Goal: Information Seeking & Learning: Learn about a topic

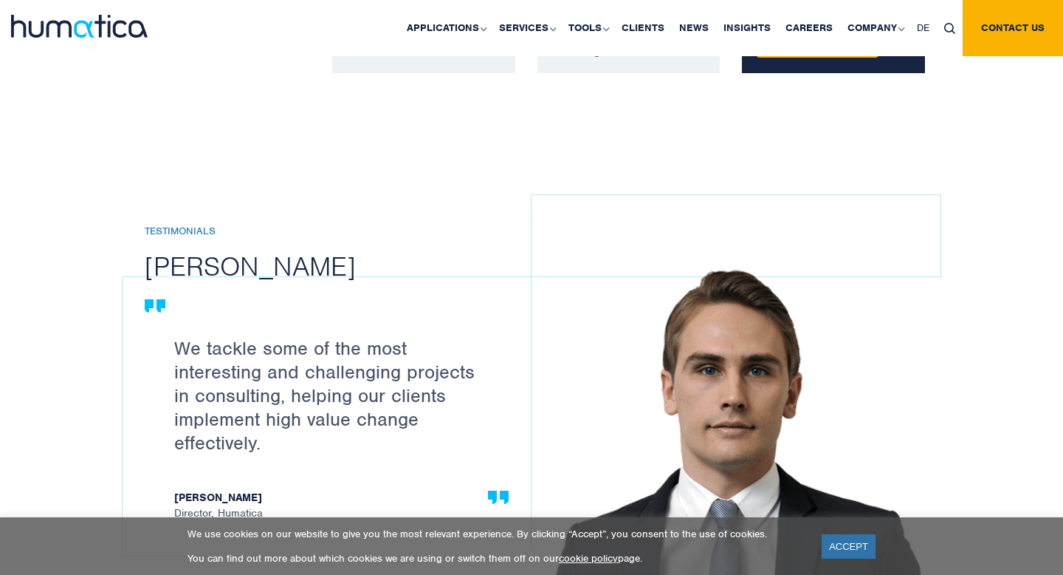
scroll to position [1684, 0]
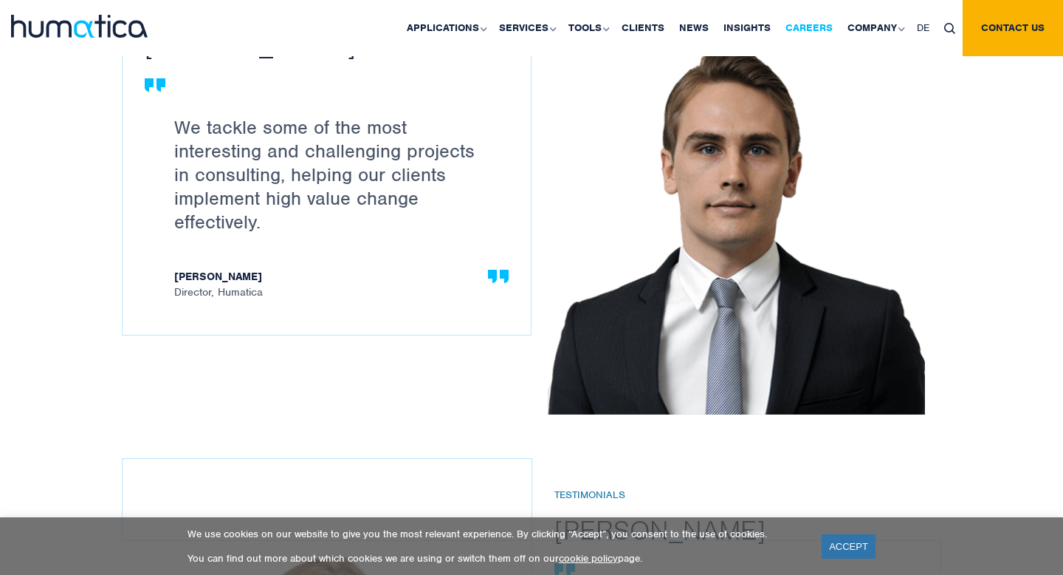
click at [808, 26] on link "Careers" at bounding box center [809, 28] width 62 height 56
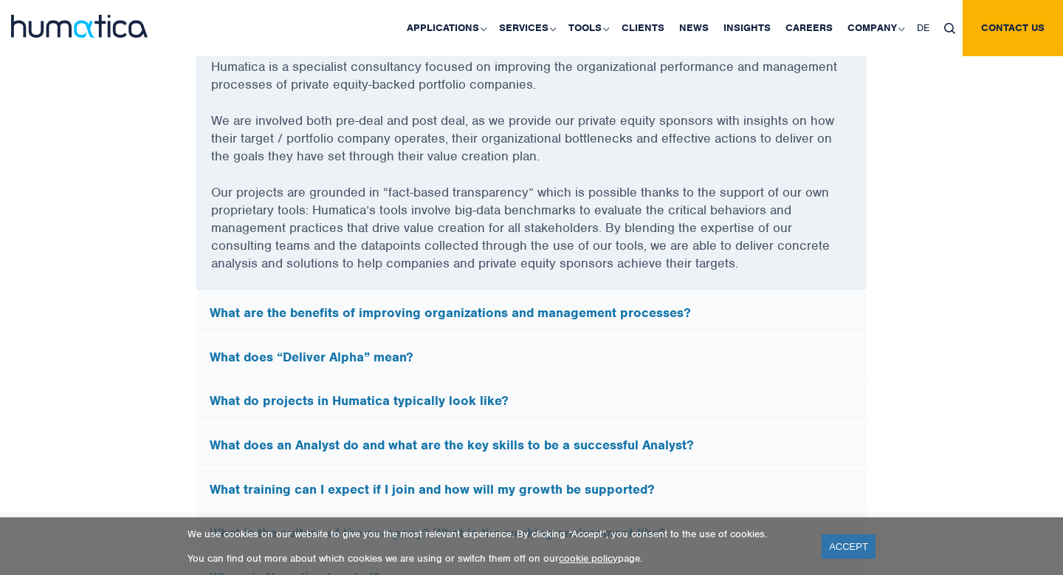
scroll to position [4068, 0]
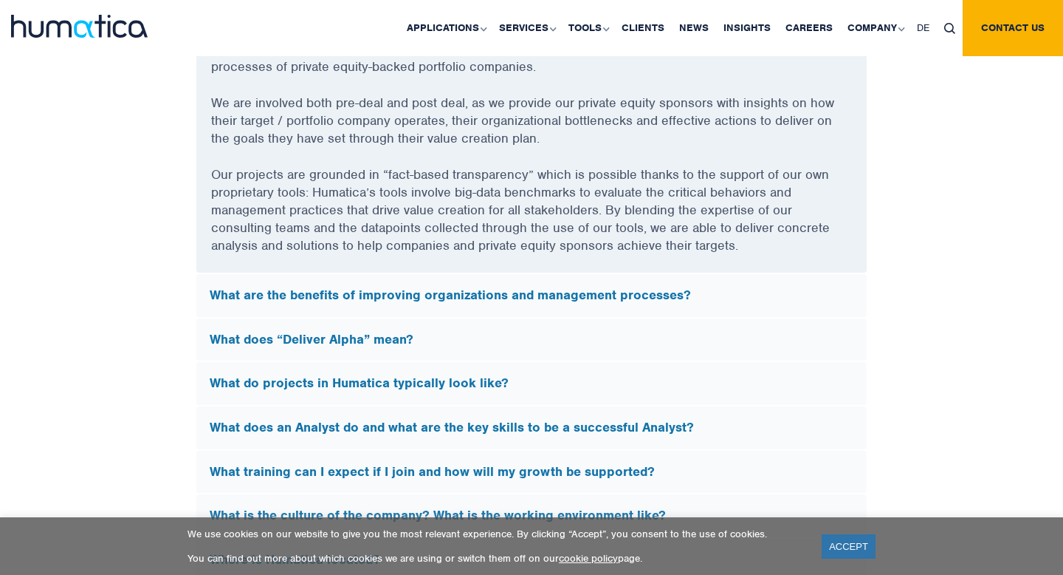
click at [579, 289] on h5 "What are the benefits of improving organizations and management processes?" at bounding box center [532, 295] width 644 height 16
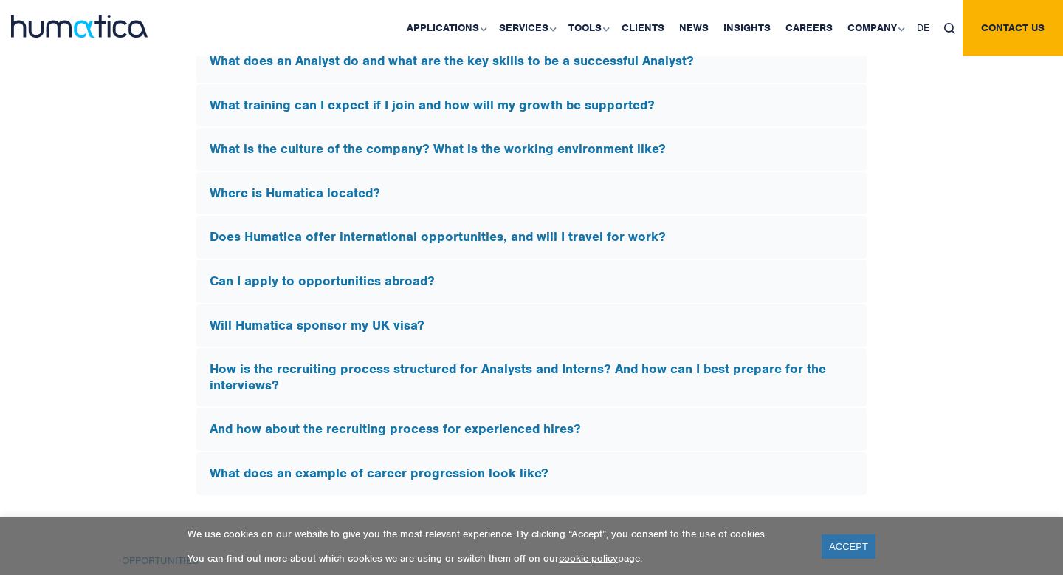
click at [510, 318] on h5 "Will Humatica sponsor my UK visa?" at bounding box center [532, 326] width 644 height 16
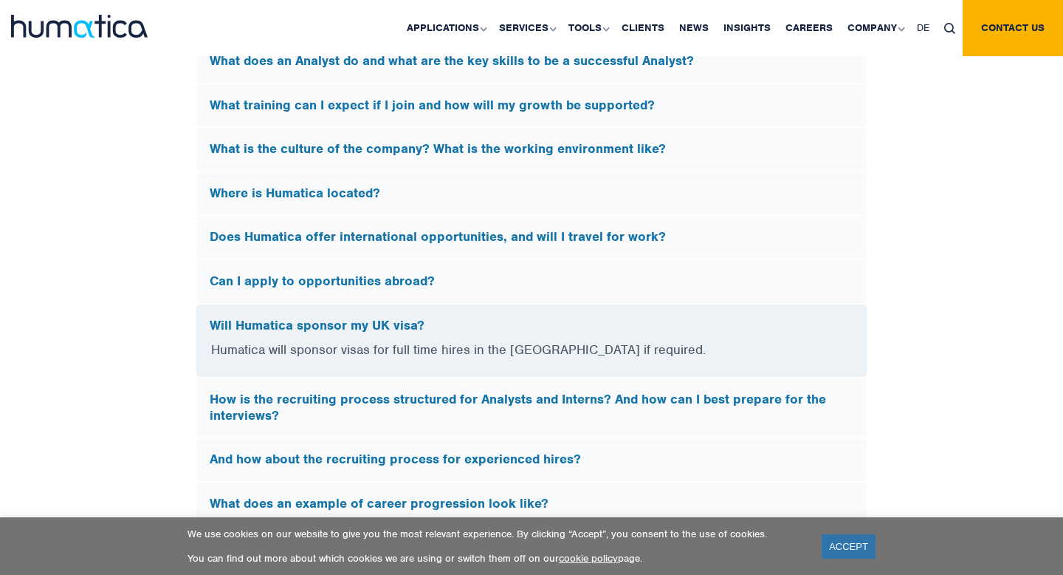
scroll to position [4208, 0]
click at [510, 318] on h5 "Will Humatica sponsor my UK visa?" at bounding box center [532, 326] width 644 height 16
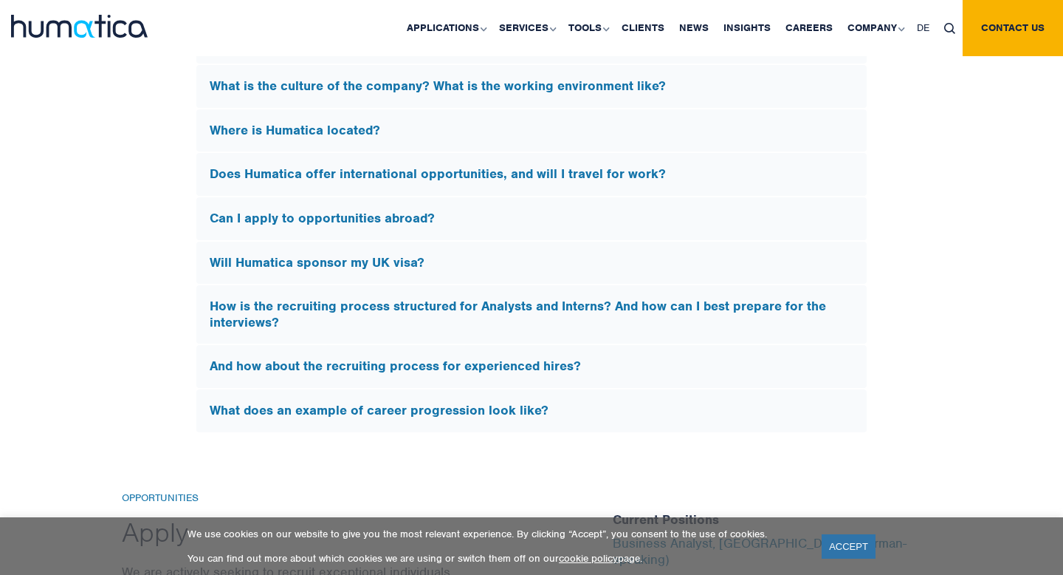
scroll to position [4272, 0]
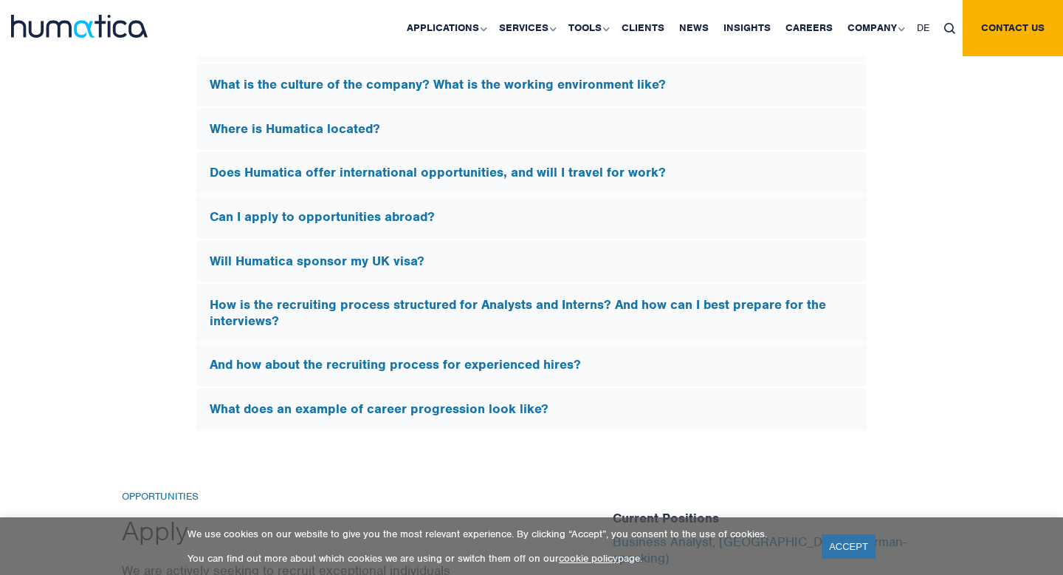
click at [522, 317] on h5 "How is the recruiting process structured for Analysts and Interns? And how can …" at bounding box center [532, 313] width 644 height 32
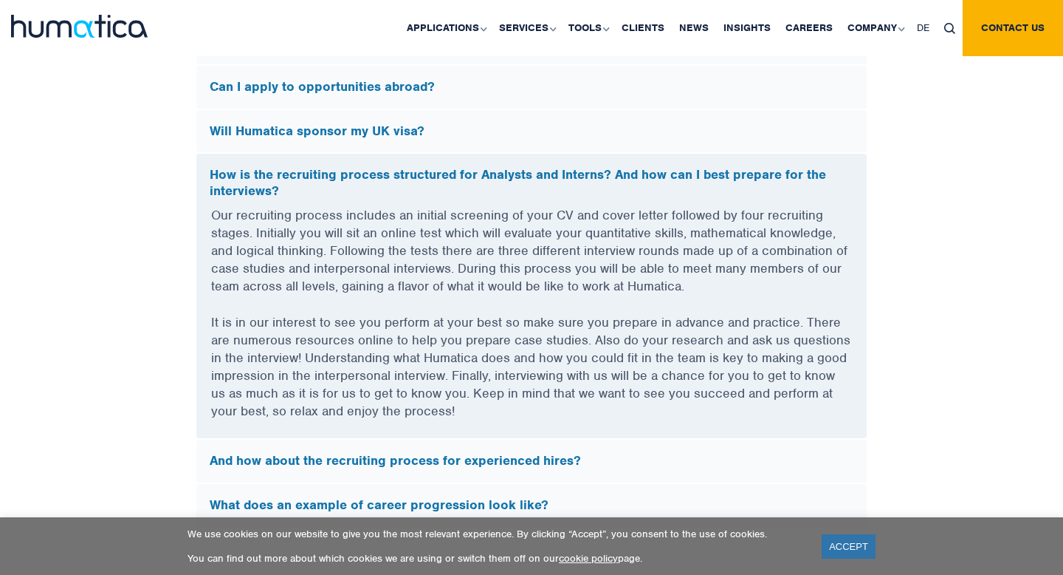
scroll to position [4510, 0]
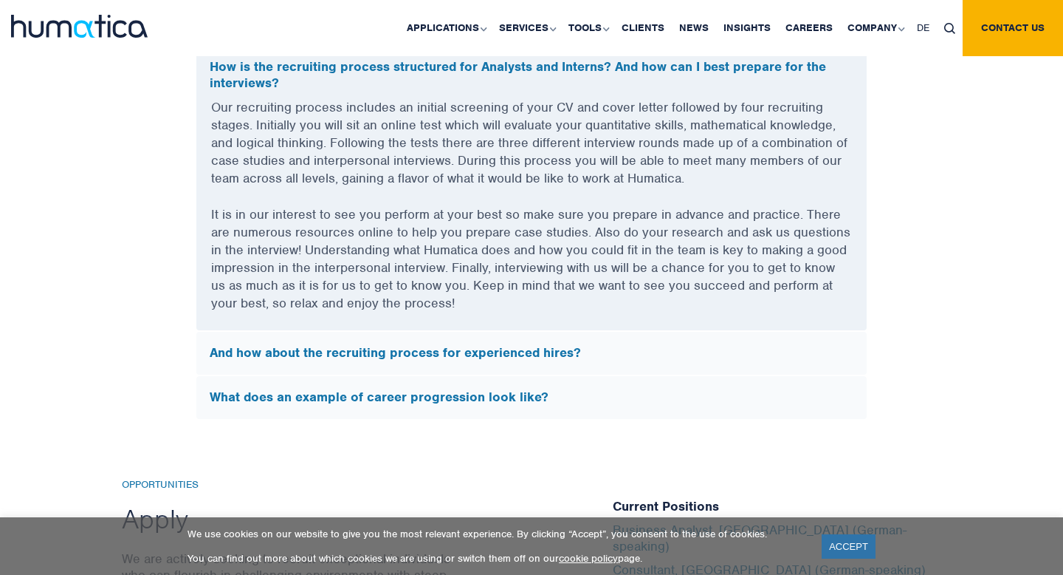
click at [521, 347] on h5 "And how about the recruiting process for experienced hires?" at bounding box center [532, 353] width 644 height 16
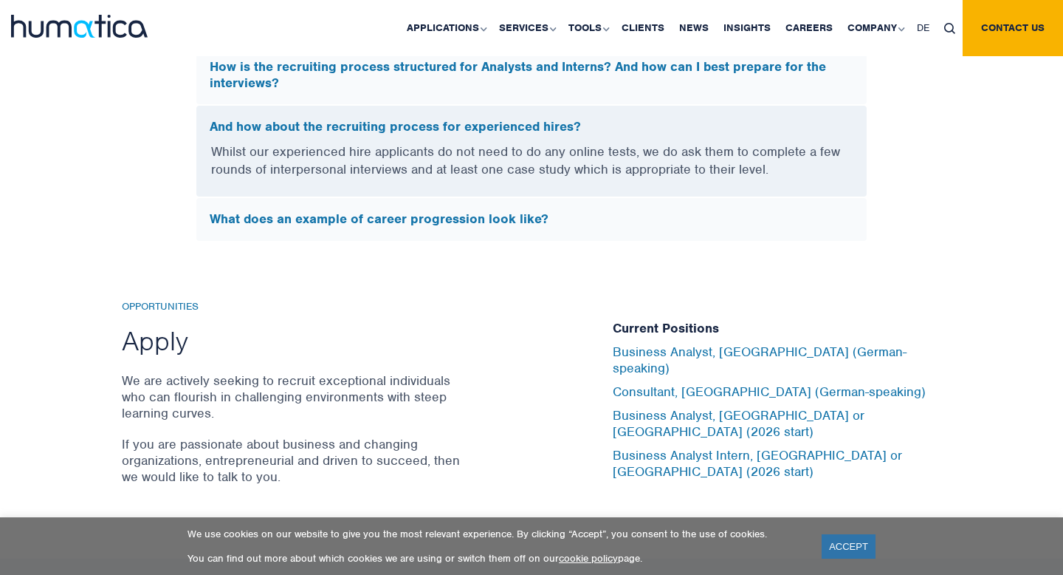
click at [488, 211] on h5 "What does an example of career progression look like?" at bounding box center [532, 219] width 644 height 16
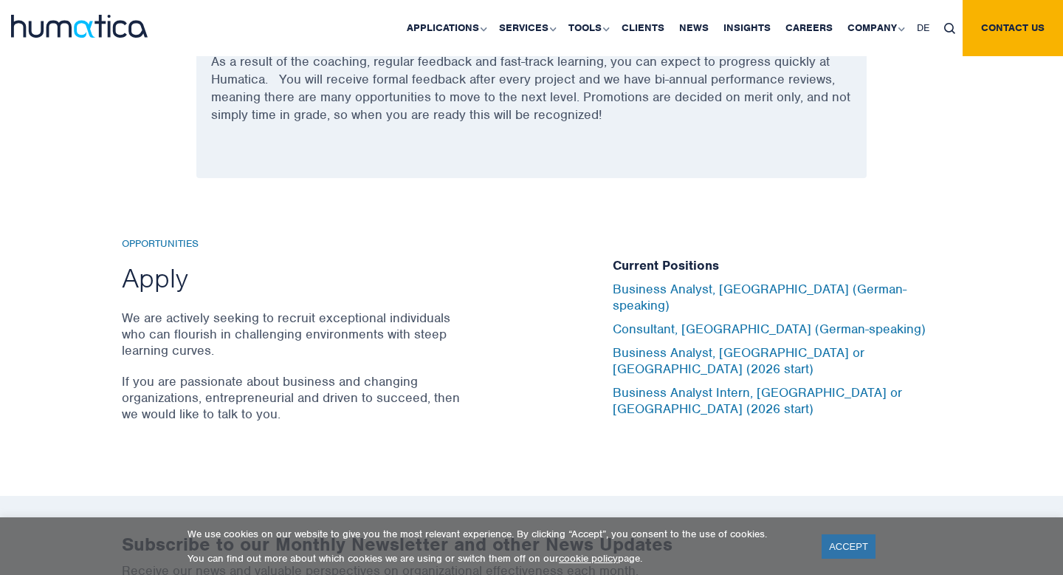
scroll to position [4775, 0]
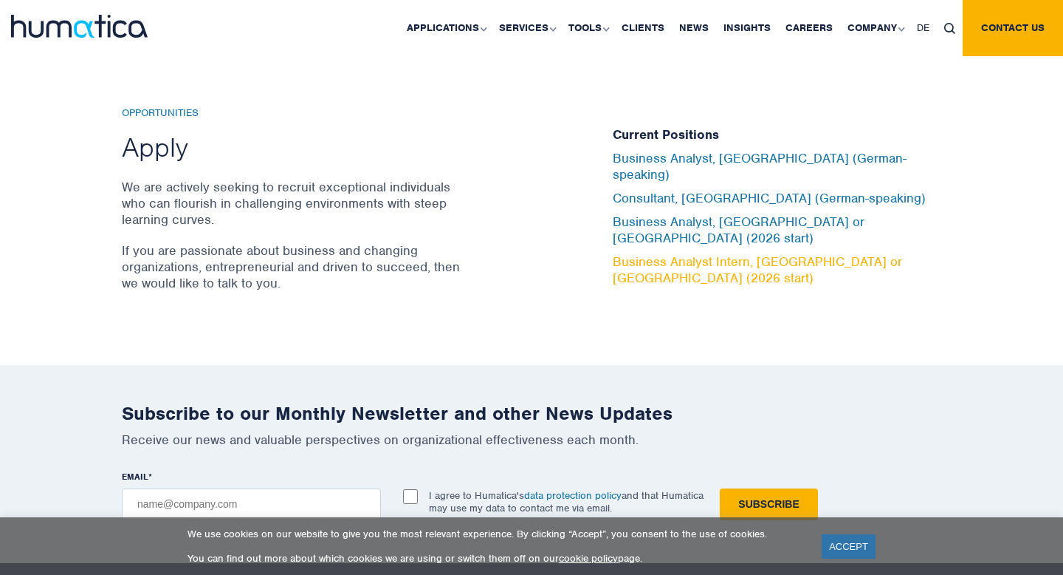
click at [646, 253] on link "Business Analyst Intern, [GEOGRAPHIC_DATA] or [GEOGRAPHIC_DATA] (2026 start)" at bounding box center [757, 269] width 289 height 32
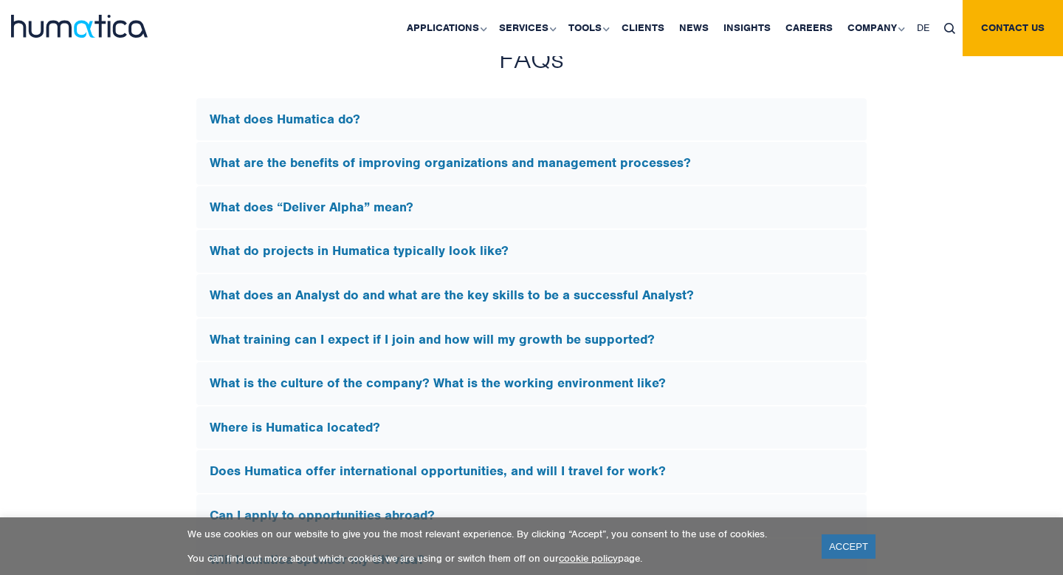
scroll to position [3974, 0]
click at [495, 339] on h5 "What training can I expect if I join and how will my growth be supported?" at bounding box center [532, 339] width 644 height 16
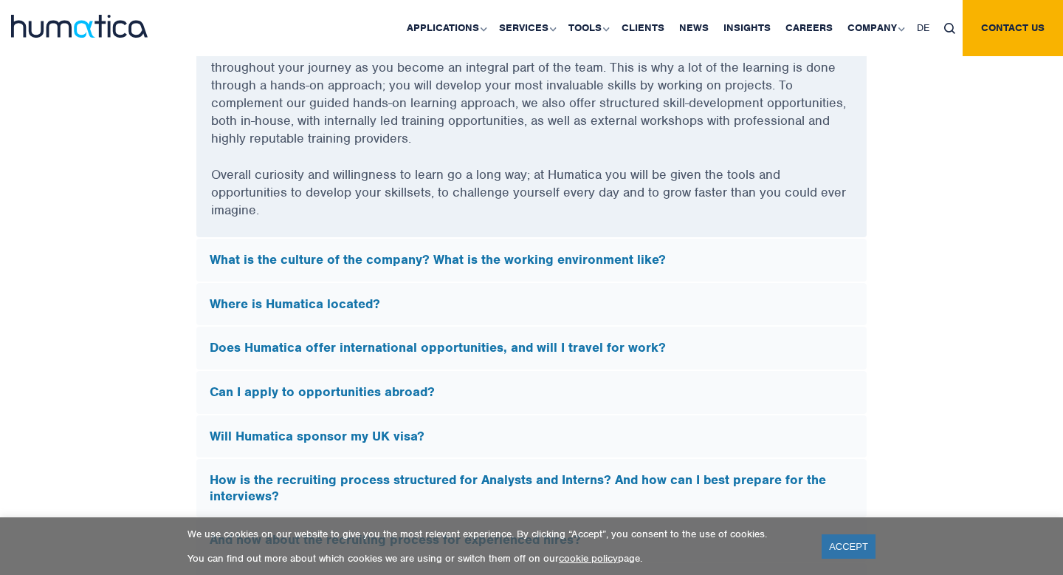
scroll to position [4558, 0]
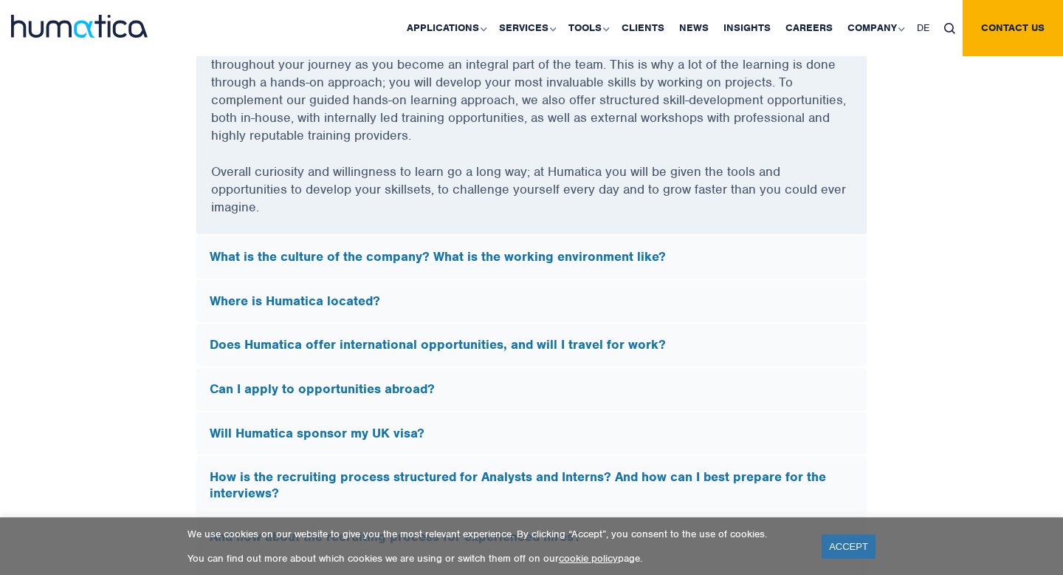
click at [614, 258] on h5 "What is the culture of the company? What is the working environment like?" at bounding box center [532, 257] width 644 height 16
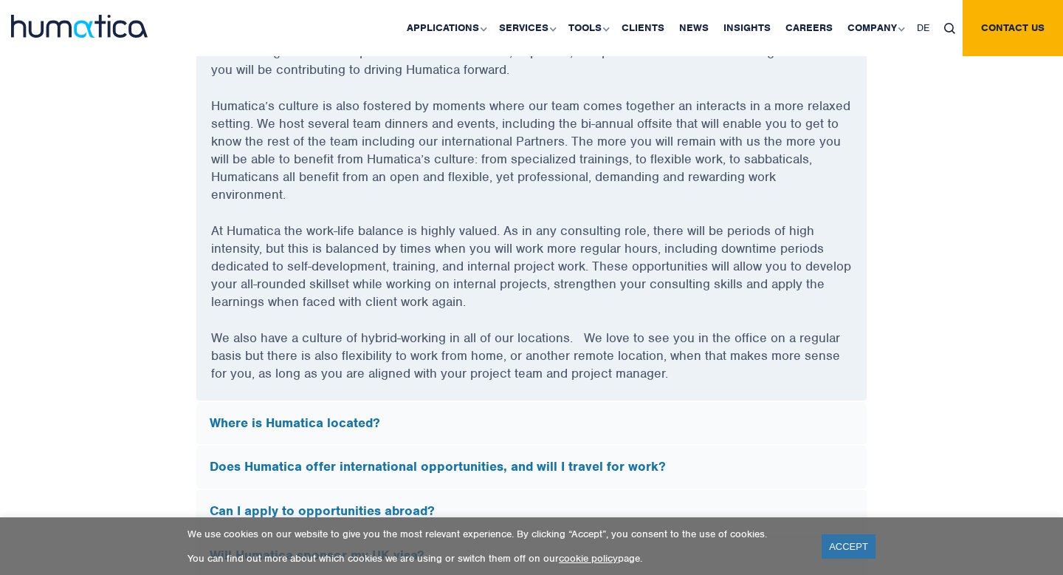
scroll to position [4392, 0]
